Goal: Task Accomplishment & Management: Complete application form

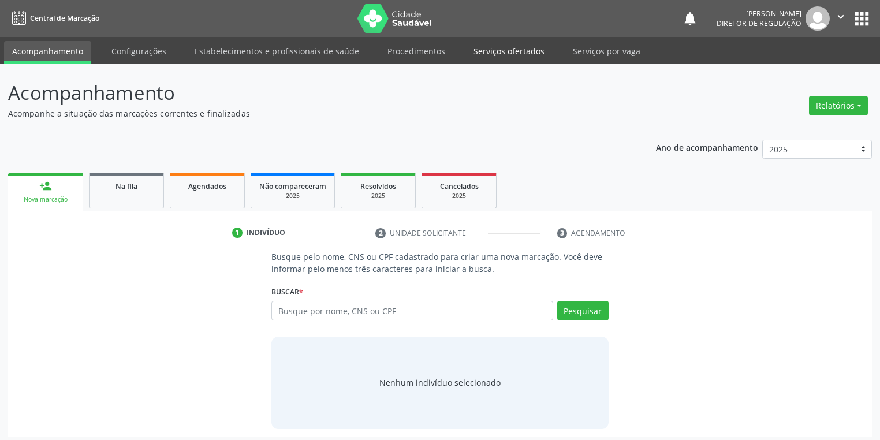
click at [524, 54] on link "Serviços ofertados" at bounding box center [509, 51] width 87 height 20
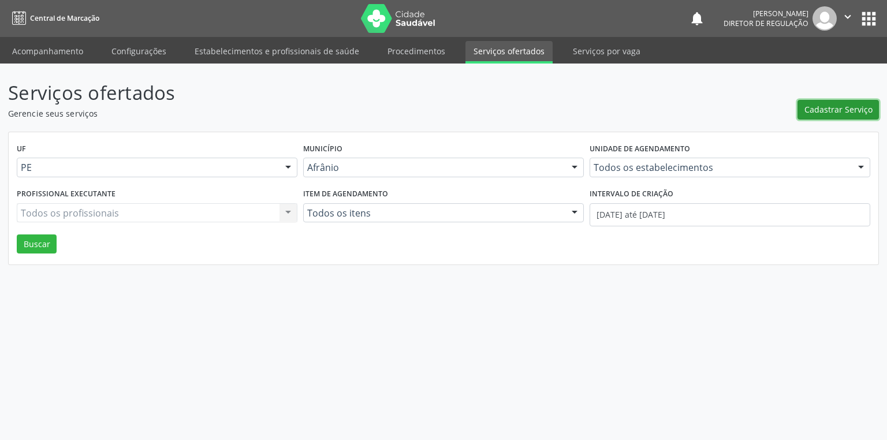
click at [826, 107] on span "Cadastrar Serviço" at bounding box center [839, 109] width 68 height 12
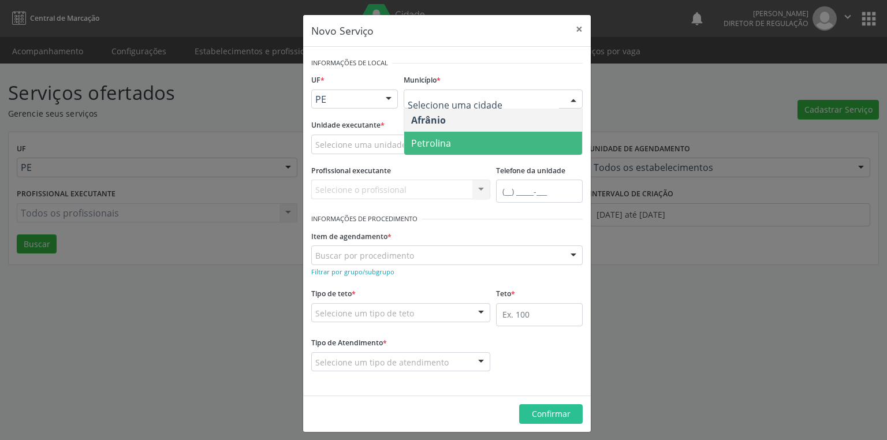
click at [451, 146] on span "Petrolina" at bounding box center [493, 143] width 178 height 23
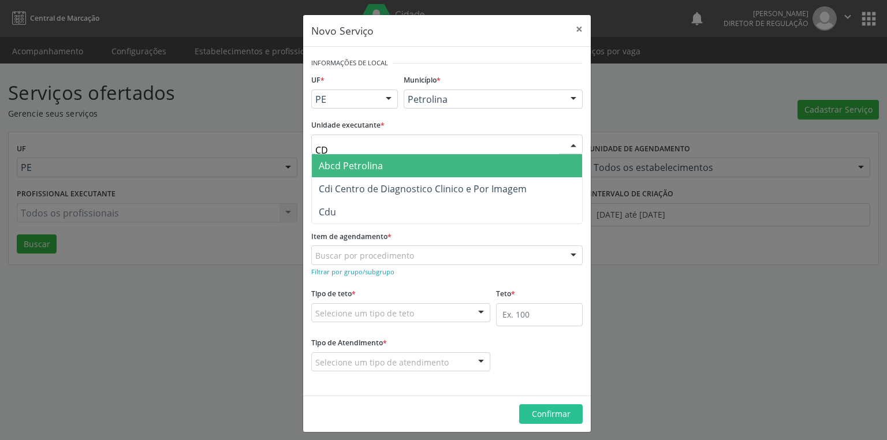
type input "CDI"
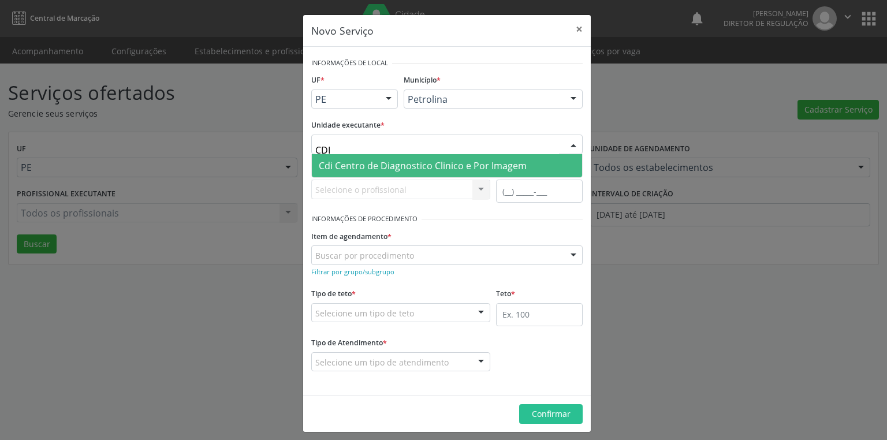
click at [370, 173] on span "Cdi Centro de Diagnostico Clinico e Por Imagem" at bounding box center [447, 165] width 270 height 23
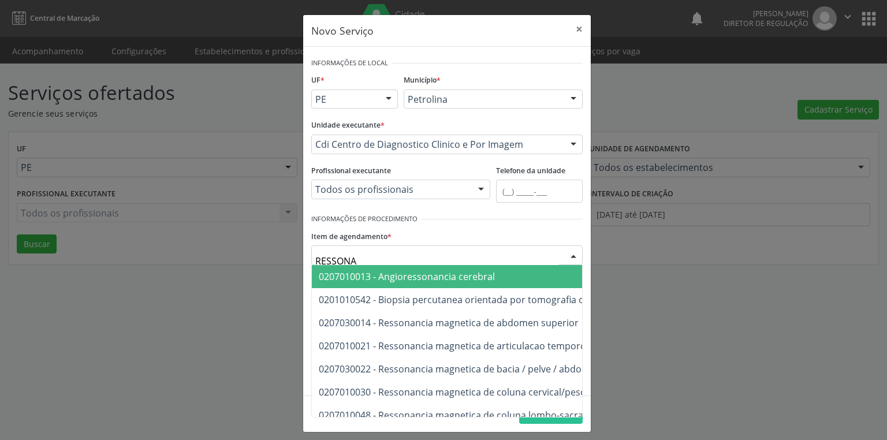
type input "RESSONAN"
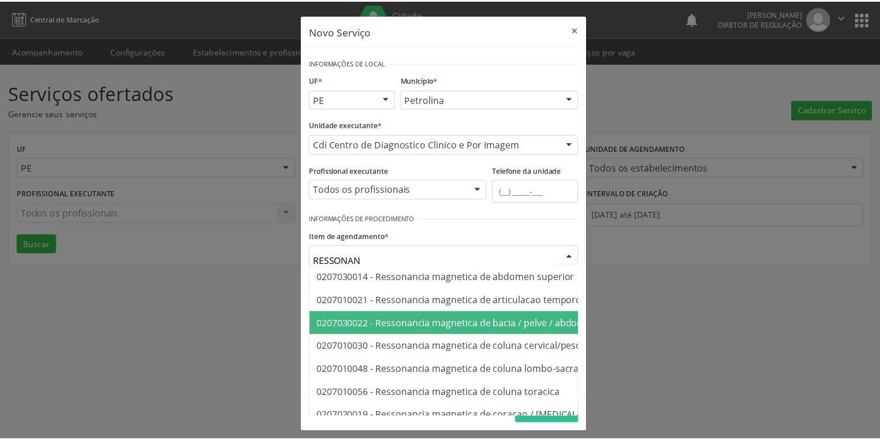
scroll to position [46, 0]
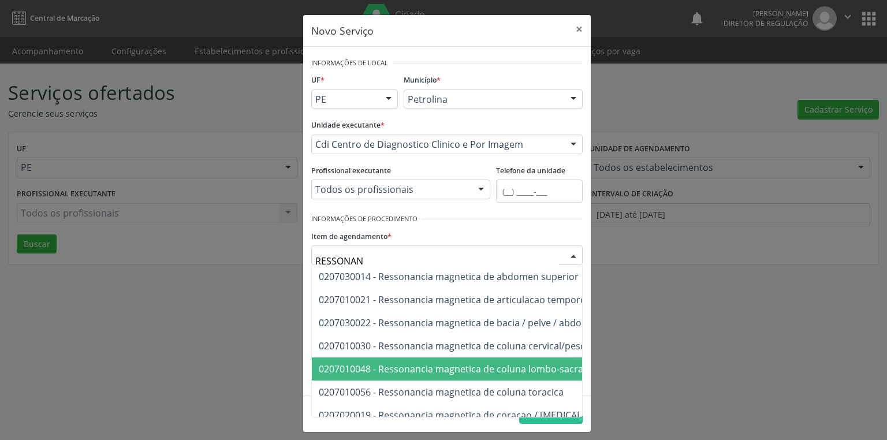
click at [438, 367] on span "0207010048 - Ressonancia magnetica de coluna lombo-sacra" at bounding box center [451, 369] width 265 height 13
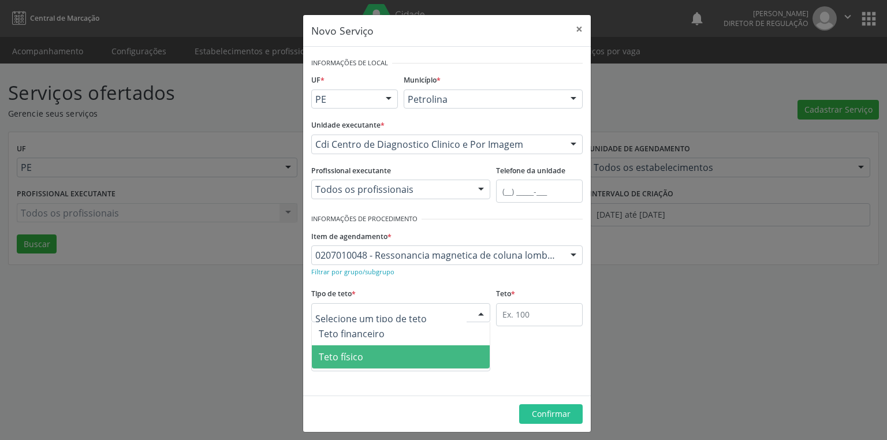
drag, startPoint x: 389, startPoint y: 358, endPoint x: 398, endPoint y: 352, distance: 10.9
click at [389, 359] on span "Teto físico" at bounding box center [401, 356] width 178 height 23
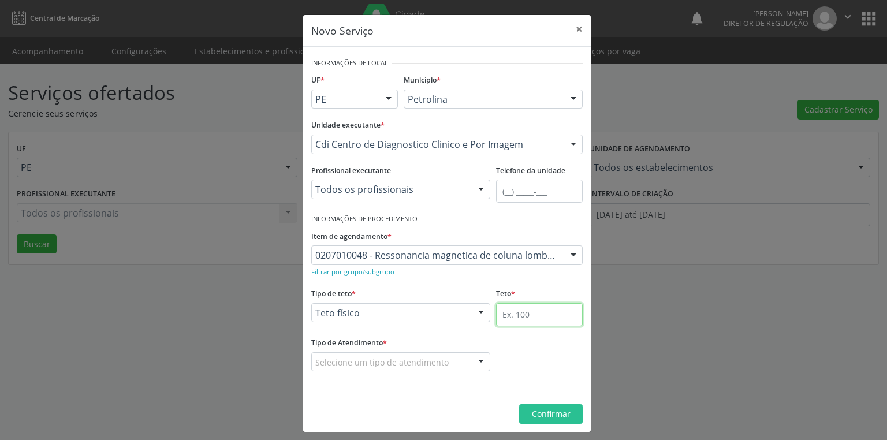
click at [517, 315] on input "text" at bounding box center [539, 314] width 87 height 23
type input "1"
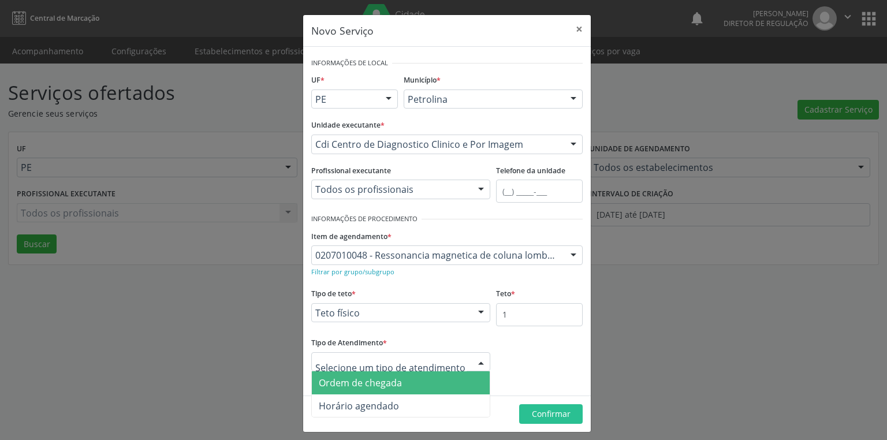
click at [403, 385] on span "Ordem de chegada" at bounding box center [401, 382] width 178 height 23
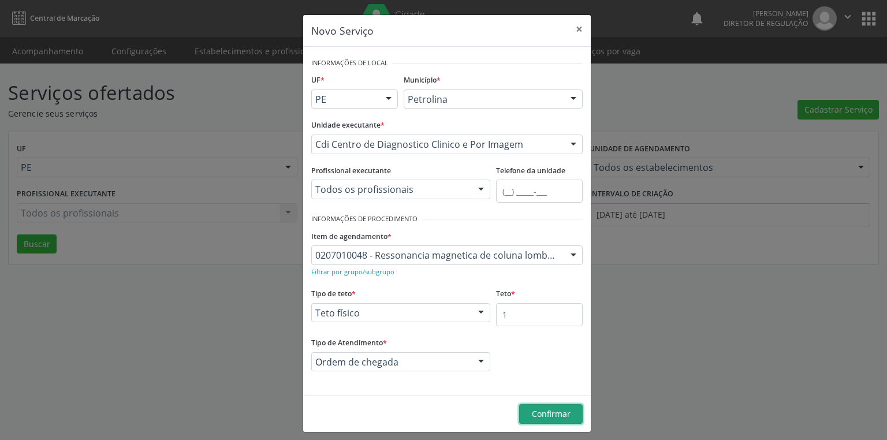
click at [545, 411] on span "Confirmar" at bounding box center [551, 413] width 39 height 11
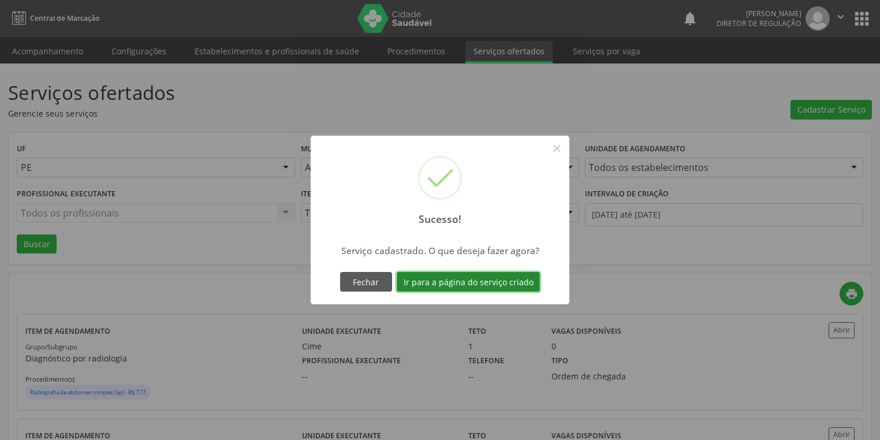
click at [518, 283] on button "Ir para a página do serviço criado" at bounding box center [468, 282] width 143 height 20
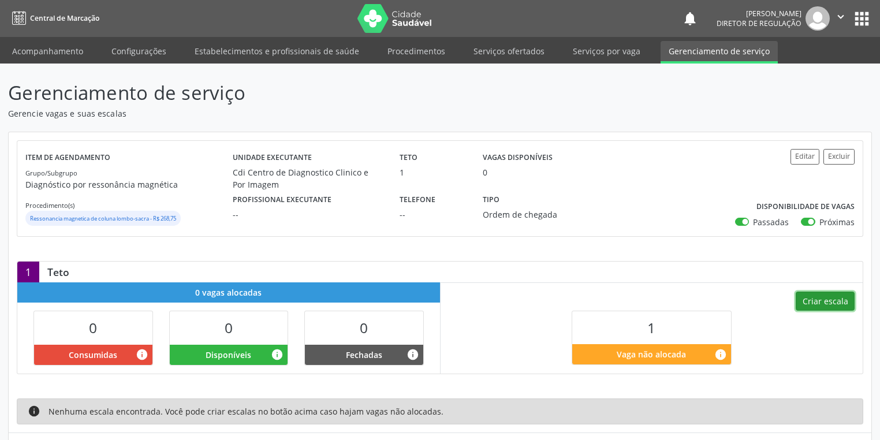
click at [841, 297] on button "Criar escala" at bounding box center [825, 302] width 59 height 20
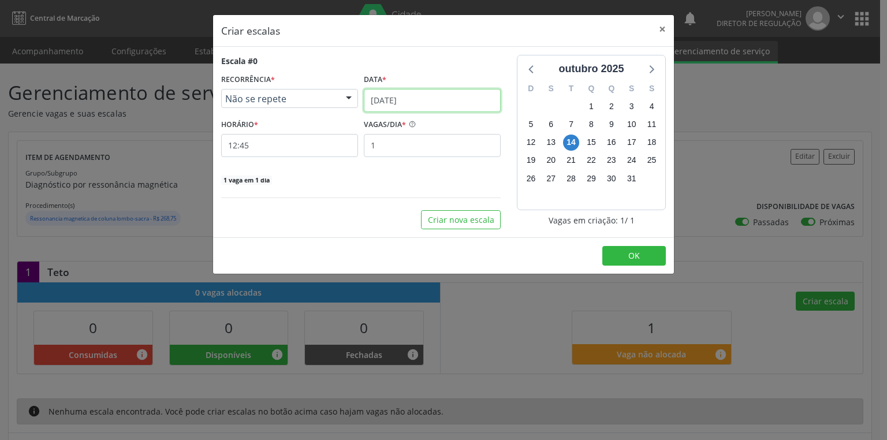
click at [454, 95] on input "[DATE]" at bounding box center [432, 100] width 137 height 23
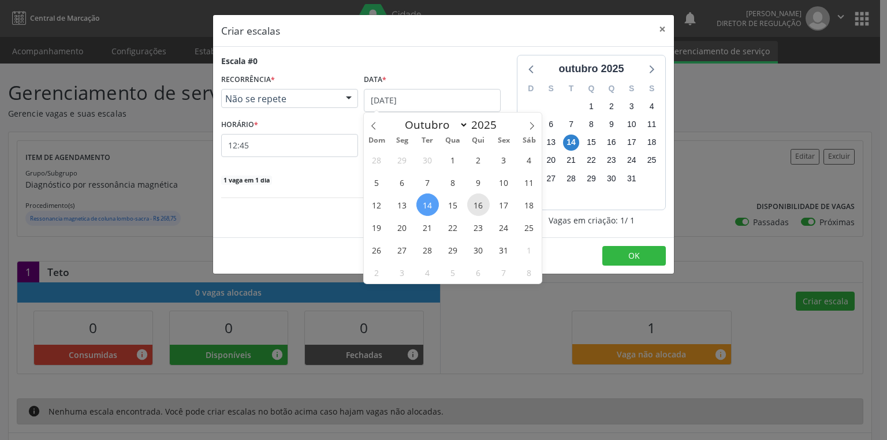
click at [485, 203] on span "16" at bounding box center [478, 204] width 23 height 23
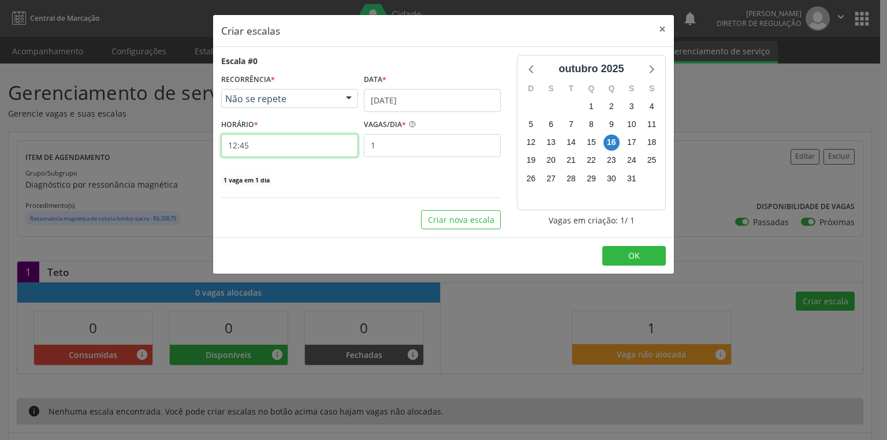
click at [312, 140] on input "12:45" at bounding box center [289, 145] width 137 height 23
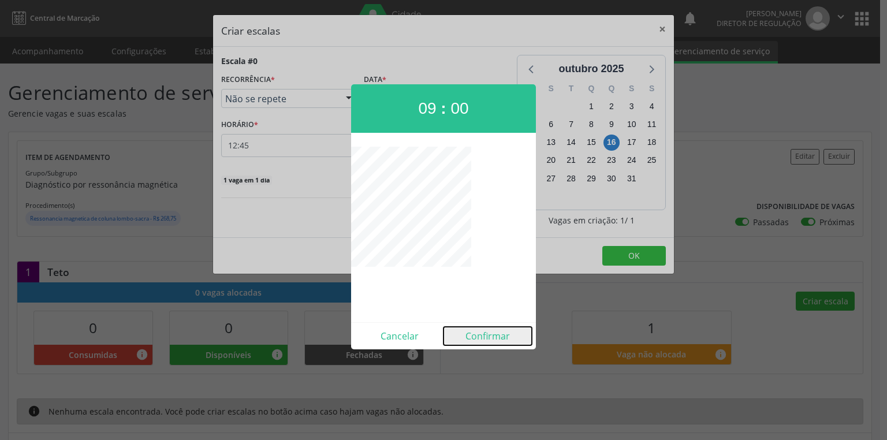
click at [499, 337] on button "Confirmar" at bounding box center [488, 336] width 88 height 18
type input "09:00"
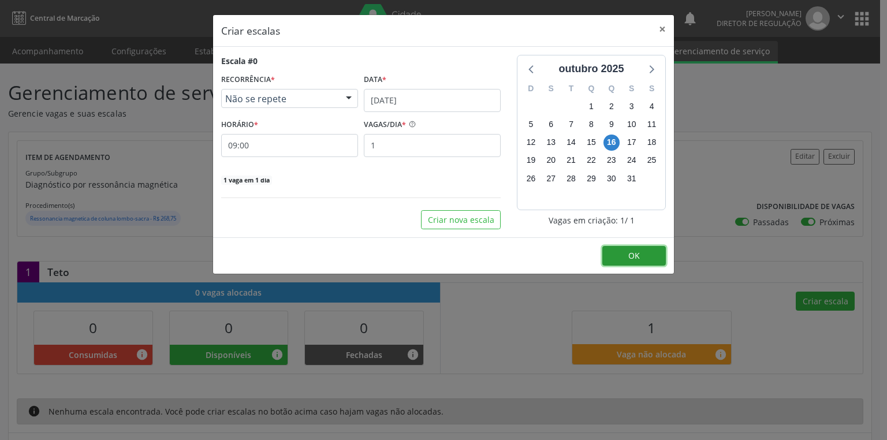
click at [635, 253] on span "OK" at bounding box center [634, 255] width 12 height 11
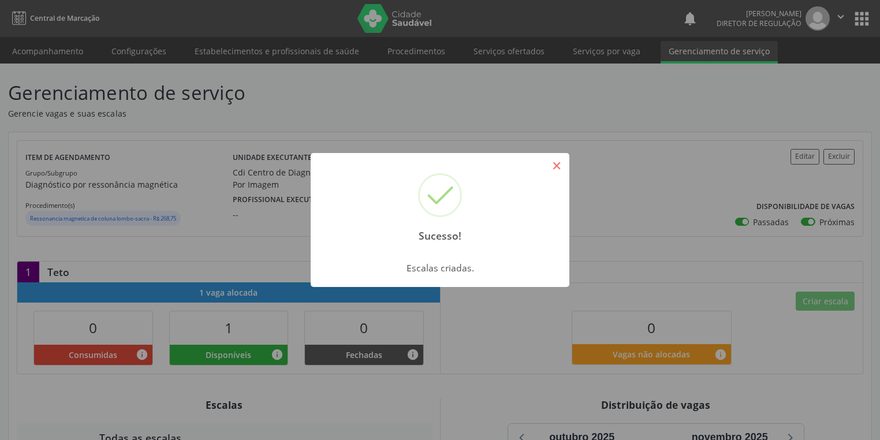
click at [554, 163] on button "×" at bounding box center [557, 166] width 20 height 20
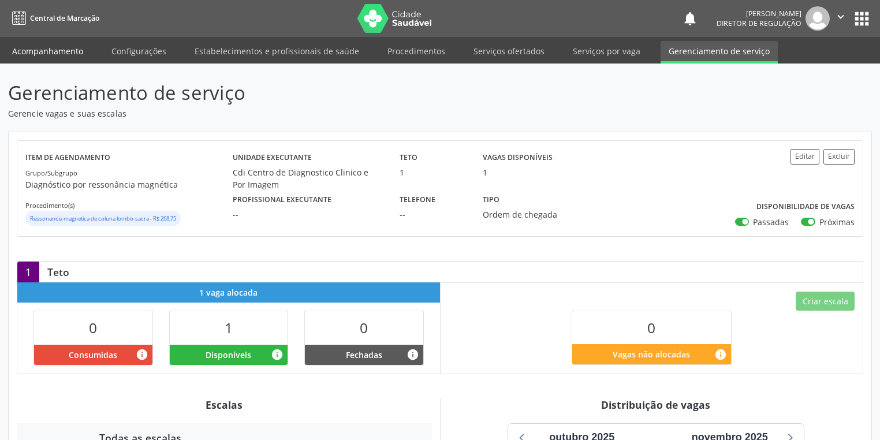
click at [54, 50] on link "Acompanhamento" at bounding box center [47, 51] width 87 height 20
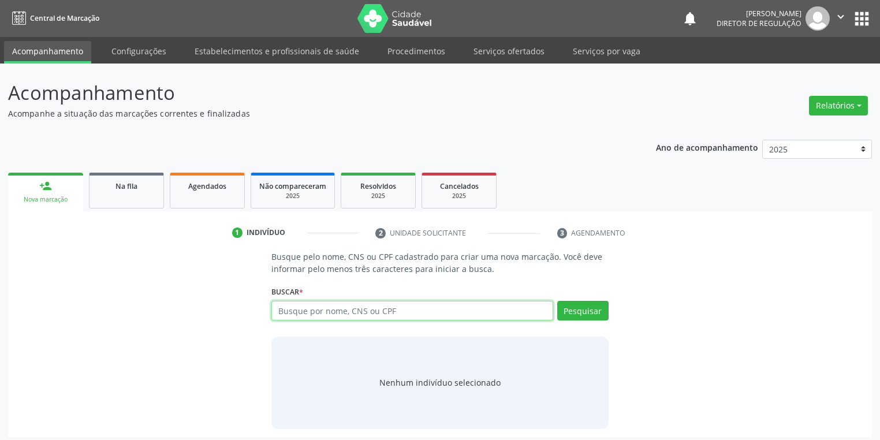
click at [337, 312] on input "text" at bounding box center [412, 311] width 282 height 20
type input "708103679256840"
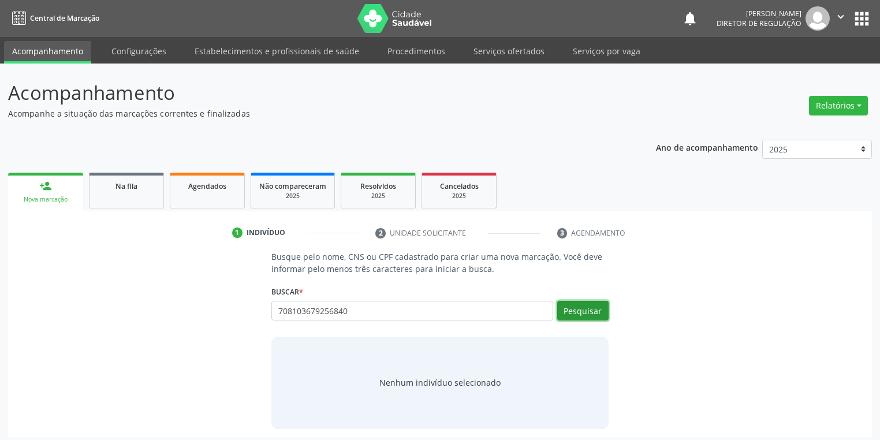
click at [590, 309] on button "Pesquisar" at bounding box center [582, 311] width 51 height 20
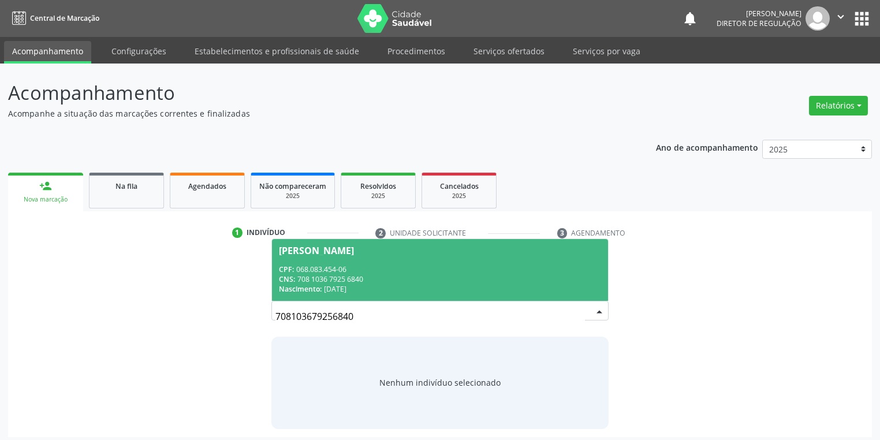
click at [338, 287] on div "Nascimento: [DATE]" at bounding box center [440, 289] width 322 height 10
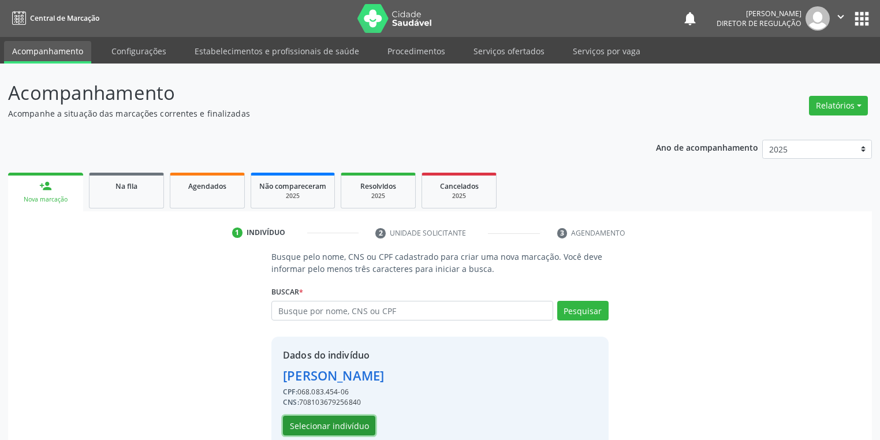
click at [348, 425] on button "Selecionar indivíduo" at bounding box center [329, 426] width 92 height 20
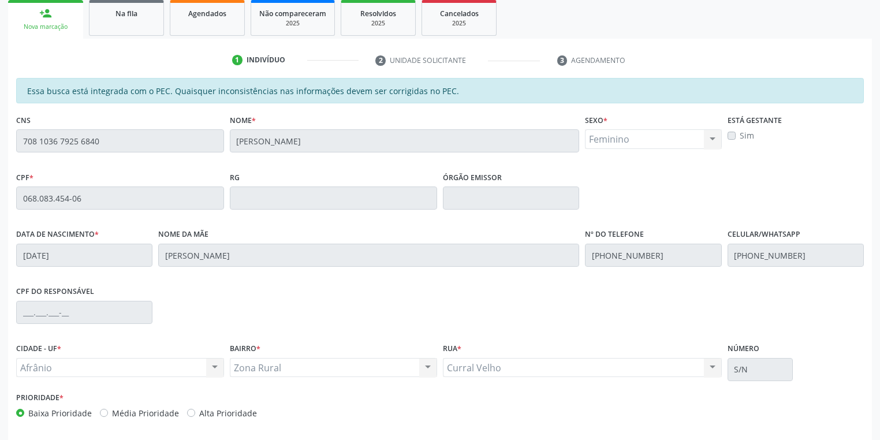
scroll to position [219, 0]
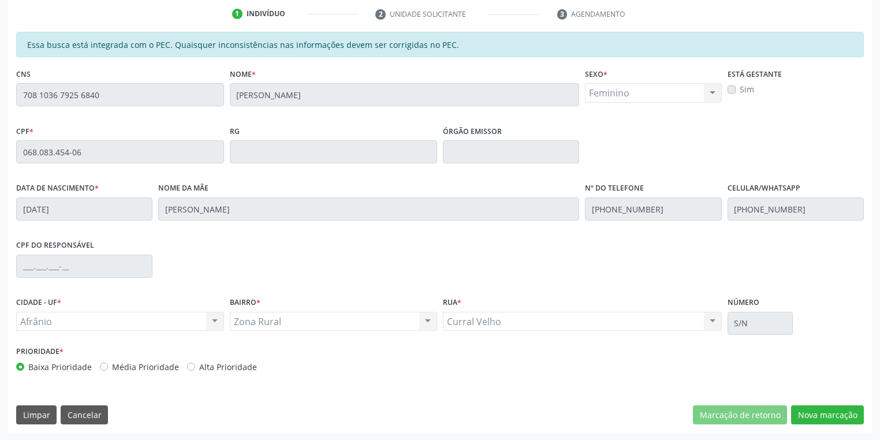
click at [672, 374] on div "Prioridade * Baixa Prioridade Média Prioridade Alta Prioridade" at bounding box center [440, 362] width 854 height 38
click at [836, 416] on button "Nova marcação" at bounding box center [827, 415] width 73 height 20
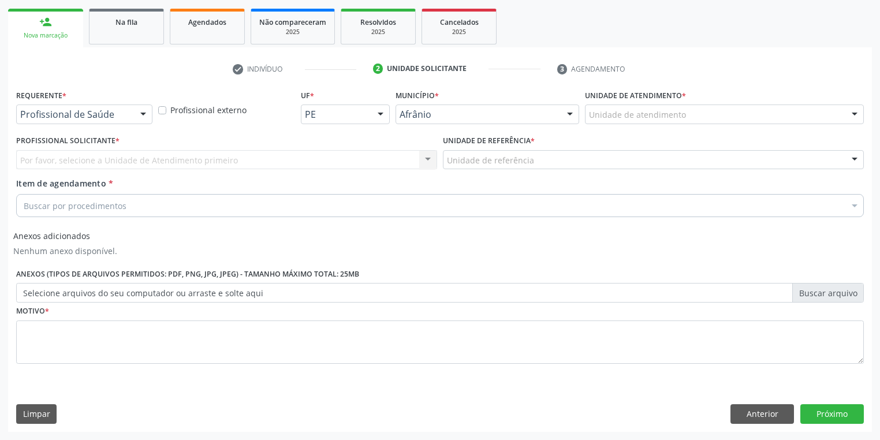
scroll to position [163, 0]
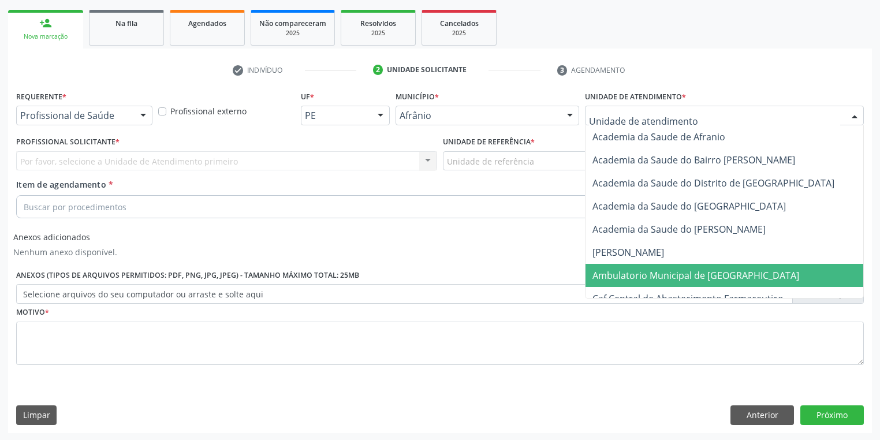
click at [638, 274] on span "Ambulatorio Municipal de [GEOGRAPHIC_DATA]" at bounding box center [696, 275] width 207 height 13
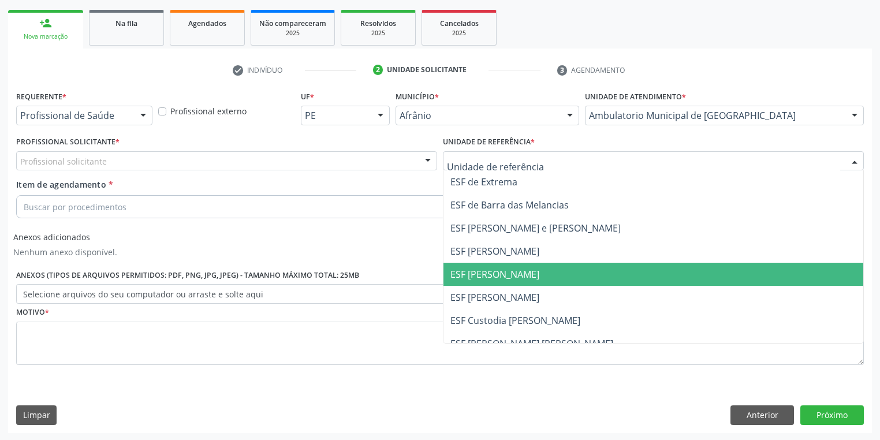
click at [530, 274] on span "ESF [PERSON_NAME]" at bounding box center [654, 274] width 420 height 23
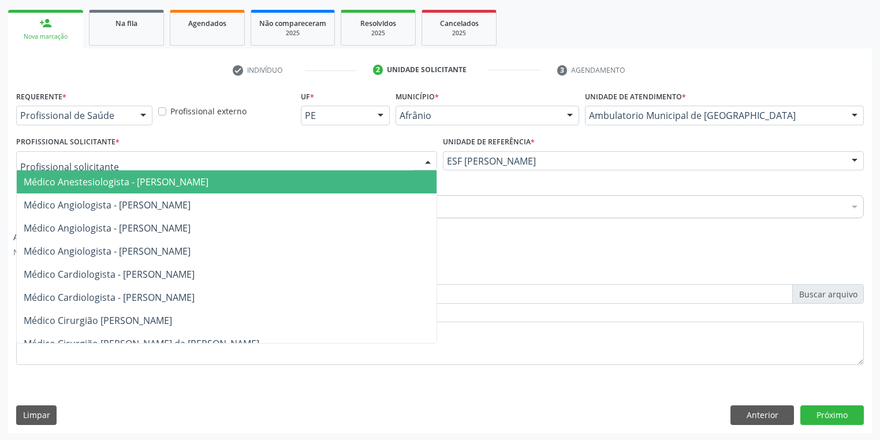
click at [293, 155] on div at bounding box center [226, 161] width 421 height 20
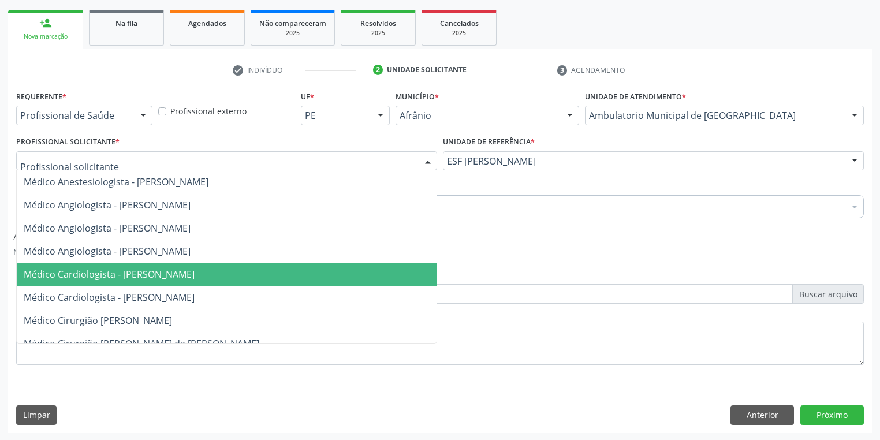
drag, startPoint x: 255, startPoint y: 266, endPoint x: 244, endPoint y: 257, distance: 14.4
click at [157, 276] on span "Médico Cardiologista - [PERSON_NAME]" at bounding box center [109, 274] width 171 height 13
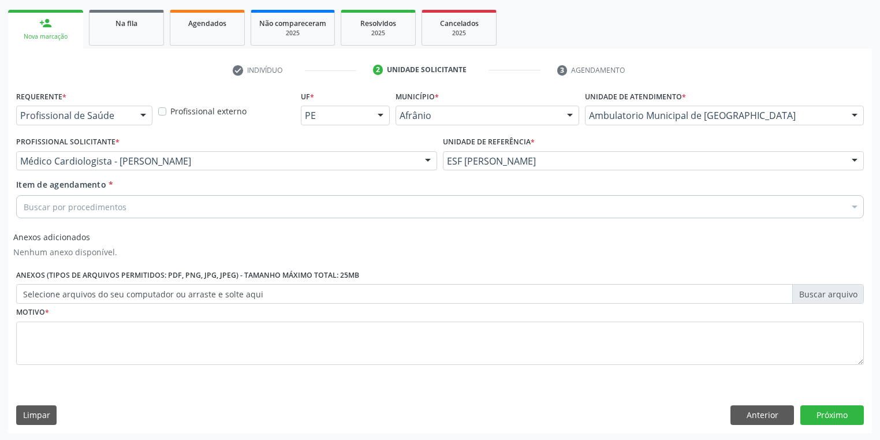
click at [139, 206] on div "Buscar por procedimentos" at bounding box center [440, 206] width 848 height 23
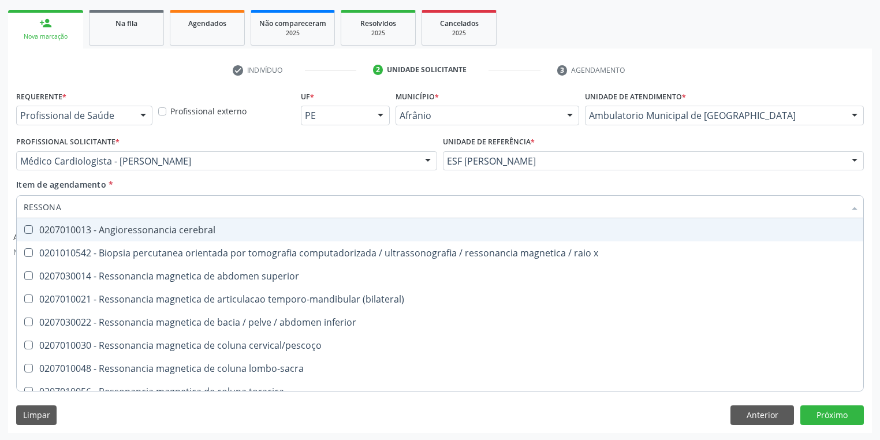
type input "RESSONAN"
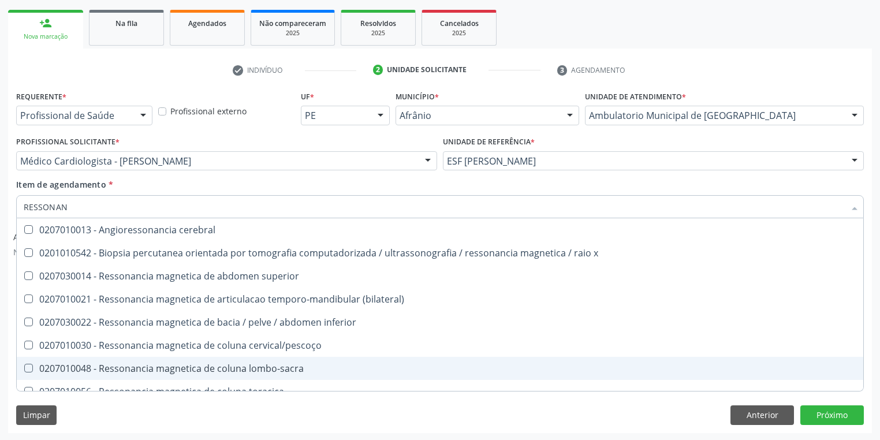
click at [213, 368] on div "0207010048 - Ressonancia magnetica de coluna lombo-sacra" at bounding box center [440, 368] width 833 height 9
checkbox lombo-sacra "true"
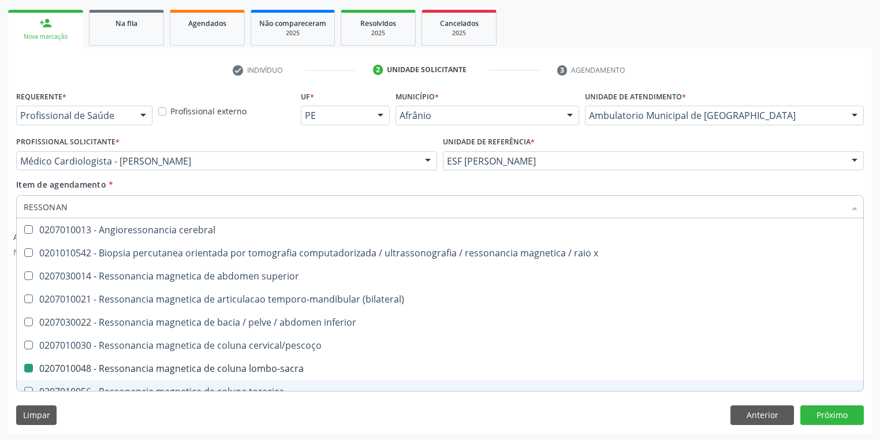
click at [397, 414] on div "Limpar Anterior Próximo" at bounding box center [440, 415] width 848 height 20
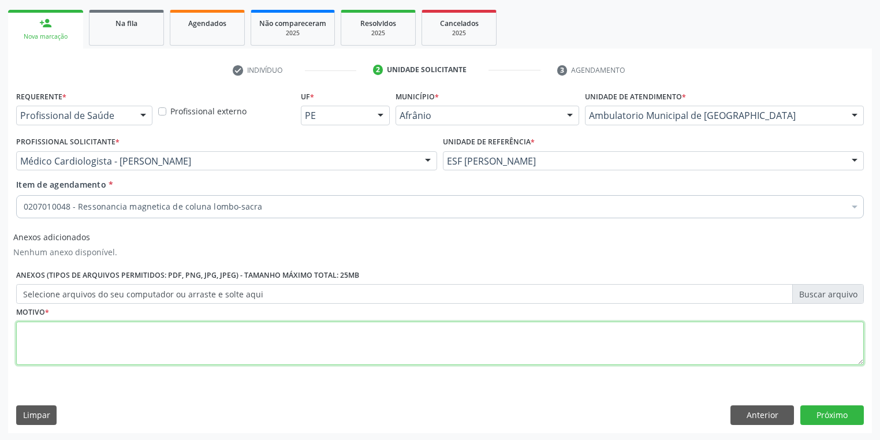
click at [163, 340] on textarea at bounding box center [440, 344] width 848 height 44
type textarea "*"
click at [846, 416] on button "Próximo" at bounding box center [832, 415] width 64 height 20
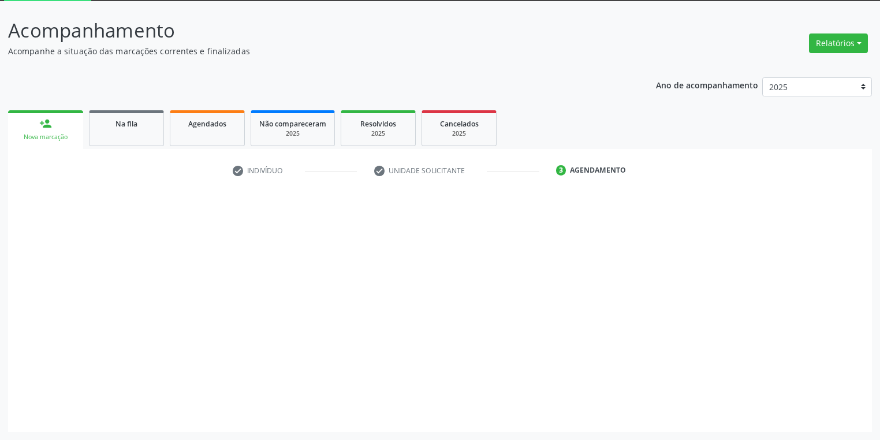
scroll to position [62, 0]
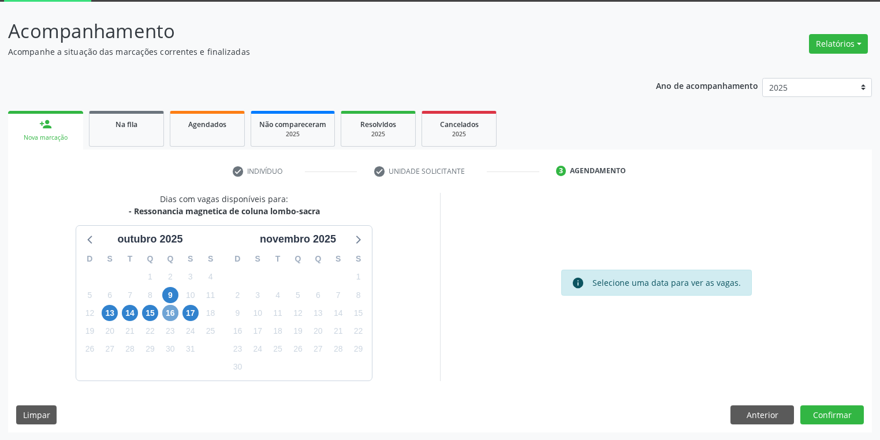
click at [169, 312] on span "16" at bounding box center [170, 313] width 16 height 16
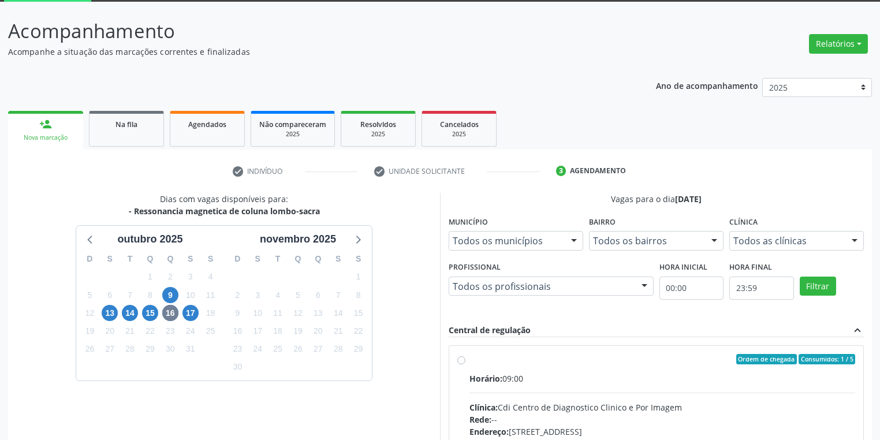
click at [489, 354] on div "Ordem de chegada Consumidos: 1 / 5" at bounding box center [663, 359] width 386 height 10
click at [466, 354] on input "Ordem de chegada Consumidos: 1 / 5 Horário: 09:00 Clínica: Cdi Centro de Diagno…" at bounding box center [461, 359] width 8 height 10
radio input "true"
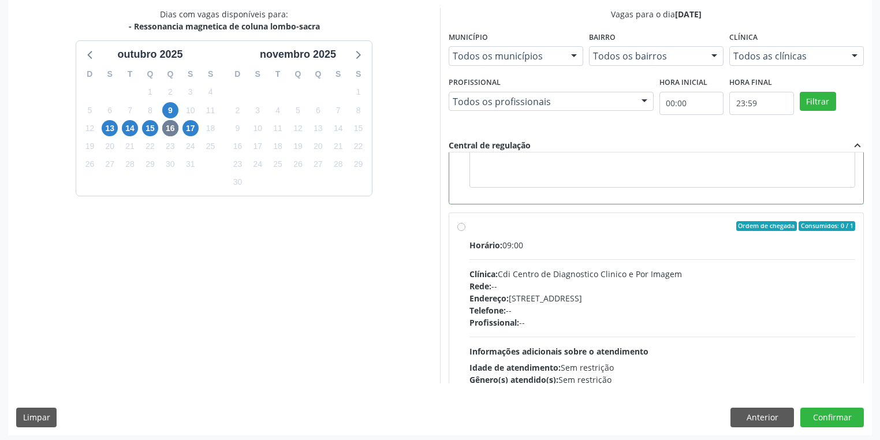
scroll to position [259, 0]
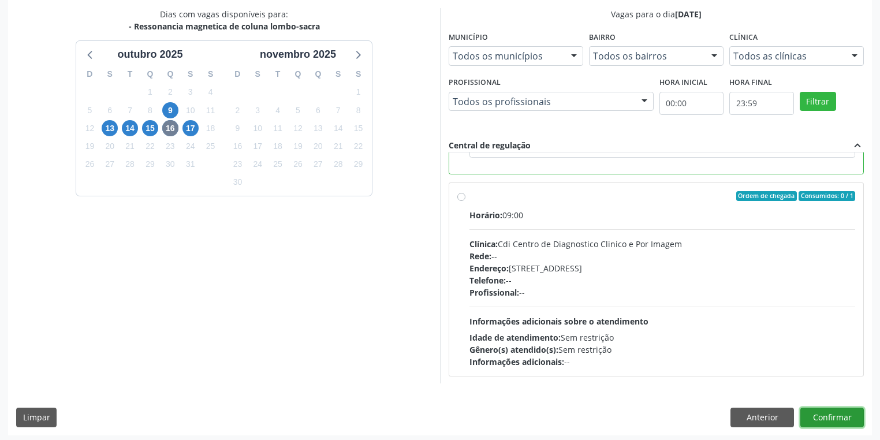
click at [831, 416] on button "Confirmar" at bounding box center [832, 418] width 64 height 20
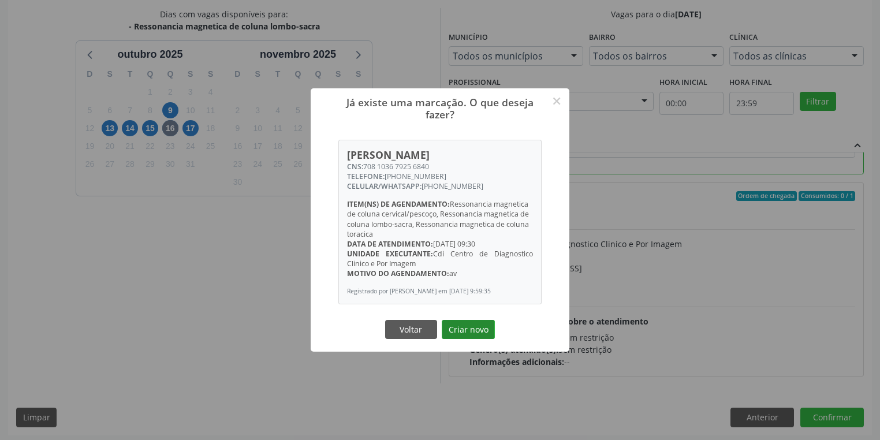
click at [467, 332] on button "Criar novo" at bounding box center [468, 330] width 53 height 20
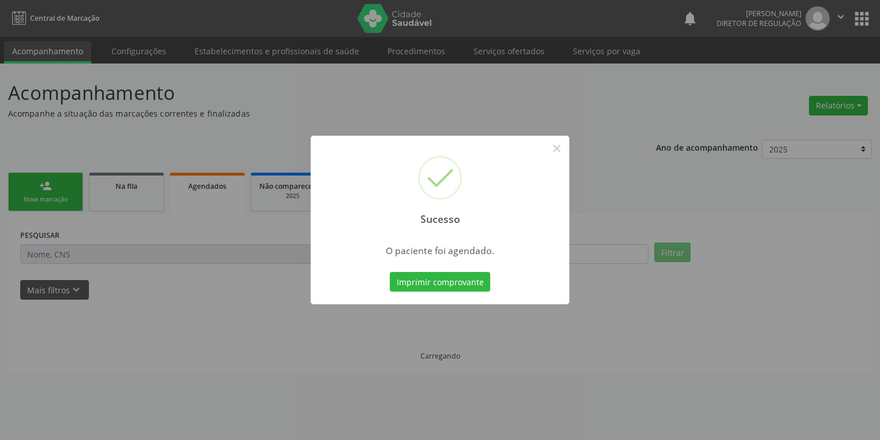
scroll to position [0, 0]
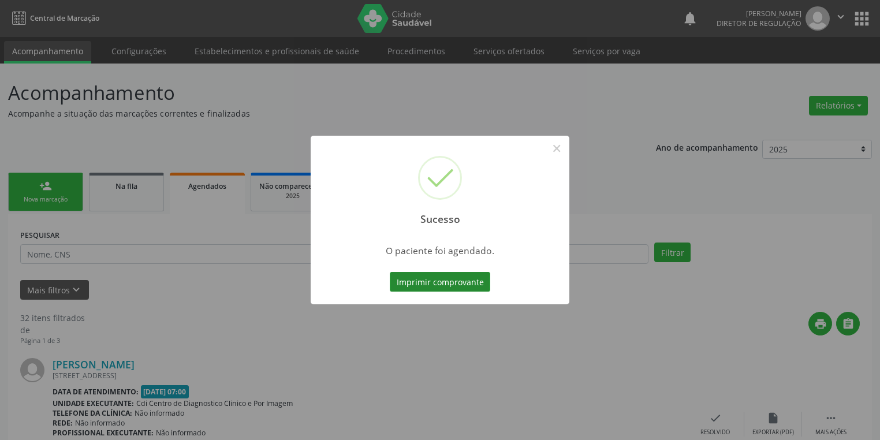
click at [466, 284] on button "Imprimir comprovante" at bounding box center [440, 282] width 100 height 20
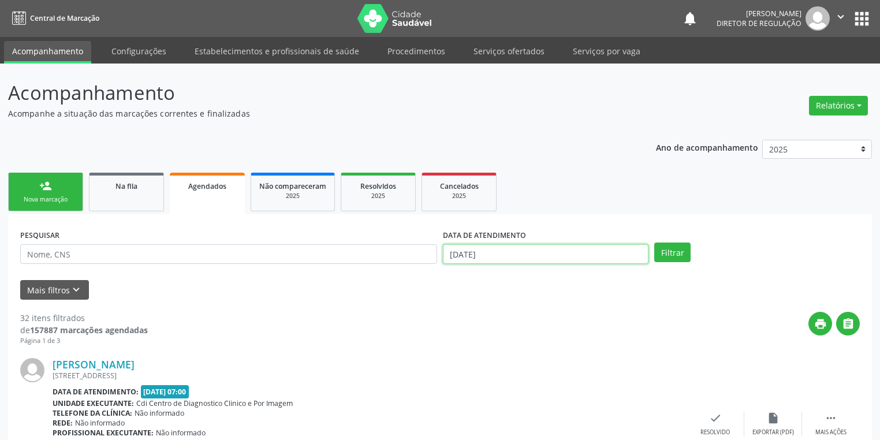
click at [517, 248] on input "[DATE]" at bounding box center [546, 254] width 206 height 20
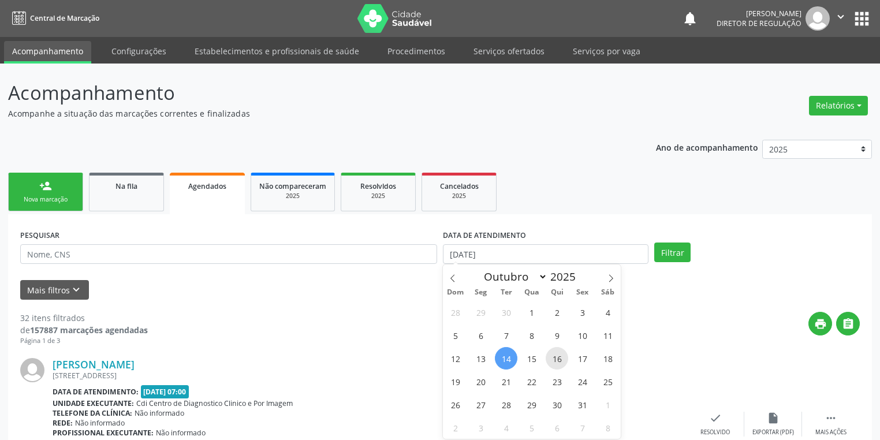
click at [562, 360] on span "16" at bounding box center [557, 358] width 23 height 23
type input "[DATE]"
click at [562, 360] on span "16" at bounding box center [557, 358] width 23 height 23
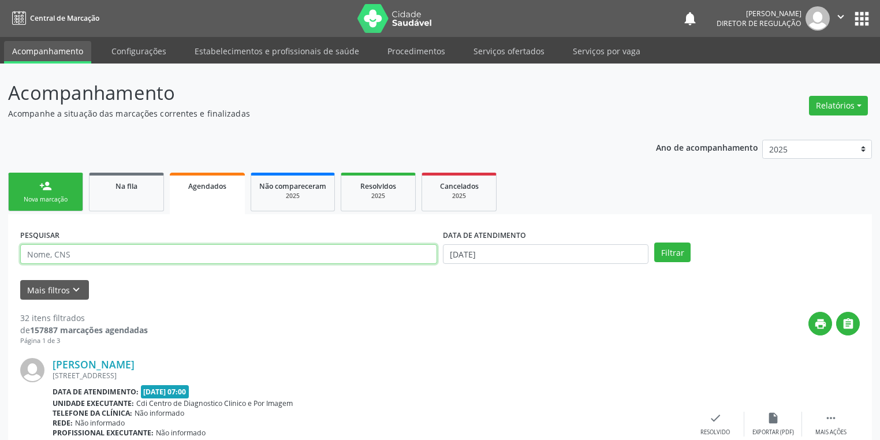
click at [79, 253] on input "text" at bounding box center [228, 254] width 417 height 20
click at [129, 256] on input "text" at bounding box center [228, 254] width 417 height 20
type input "PEDRINA"
click at [675, 247] on button "Filtrar" at bounding box center [672, 253] width 36 height 20
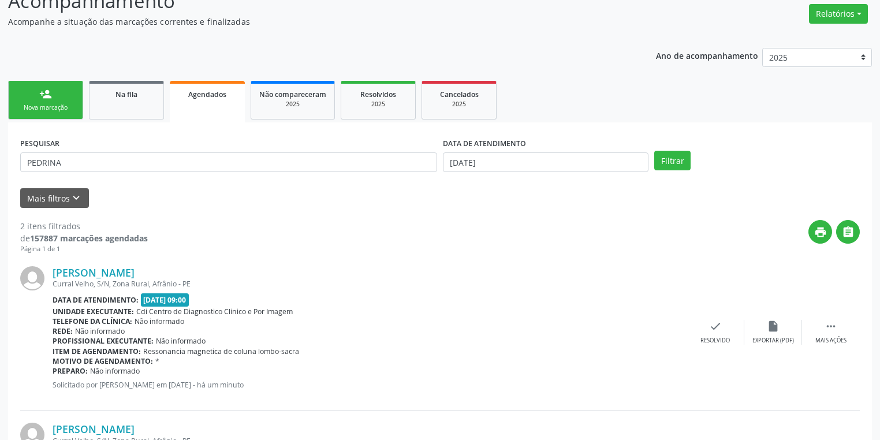
scroll to position [92, 0]
click at [830, 326] on icon "" at bounding box center [831, 325] width 13 height 13
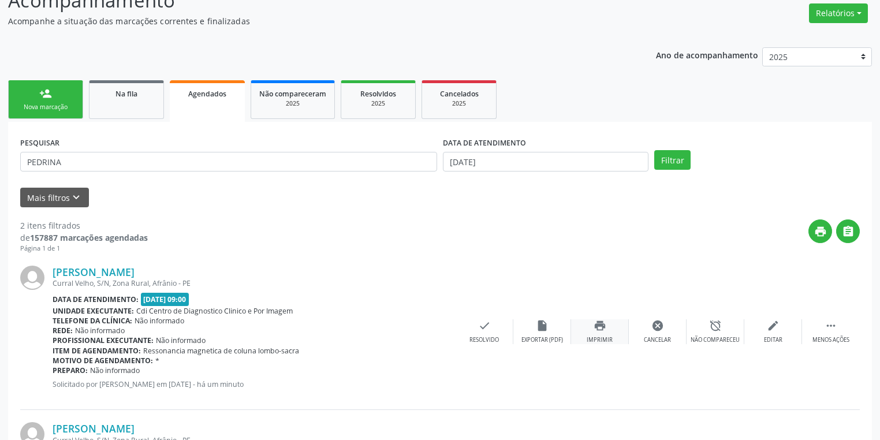
click at [597, 325] on icon "print" at bounding box center [600, 325] width 13 height 13
